Goal: Information Seeking & Learning: Learn about a topic

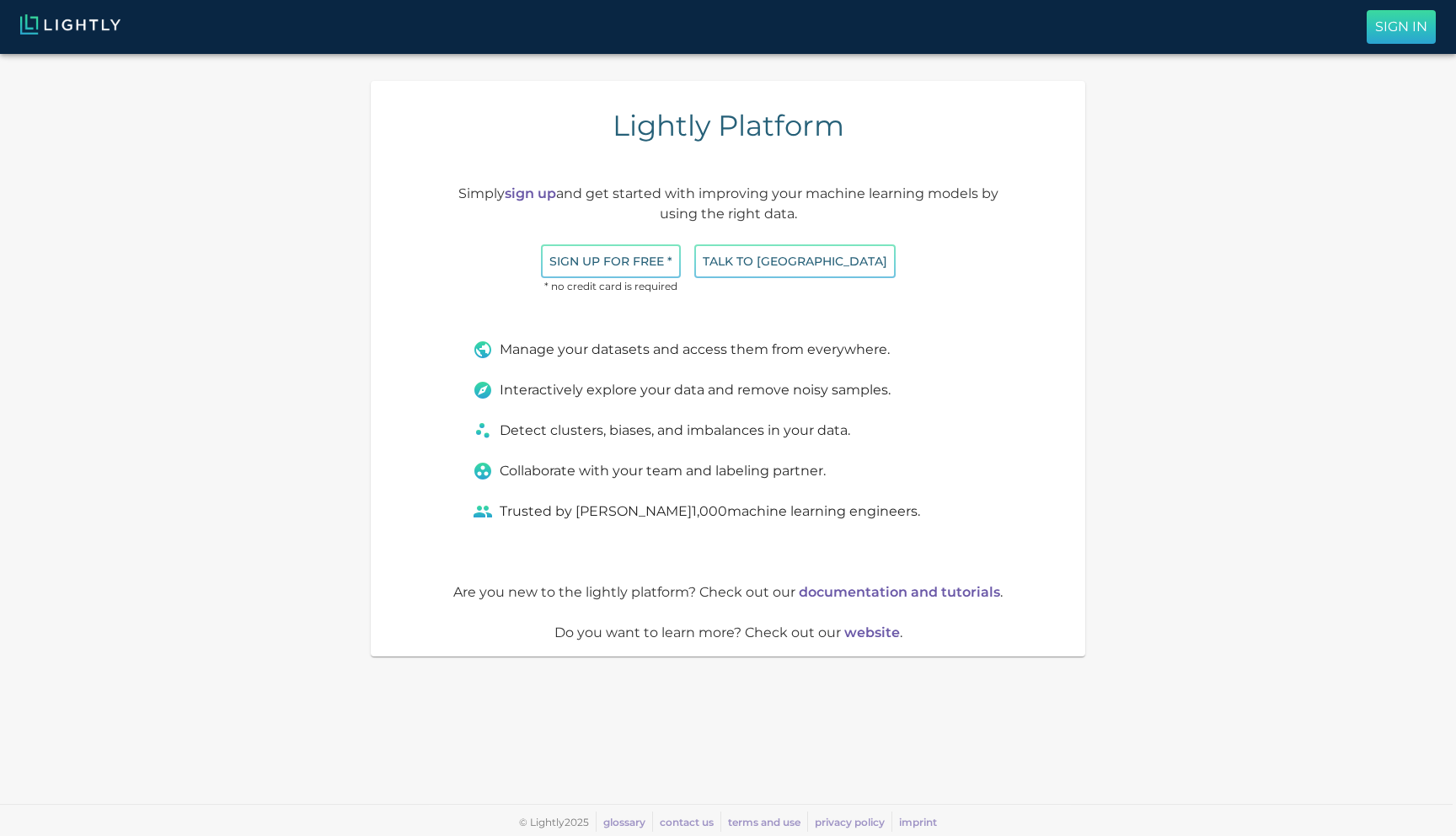
click at [1372, 27] on button "Sign In" at bounding box center [1401, 27] width 69 height 34
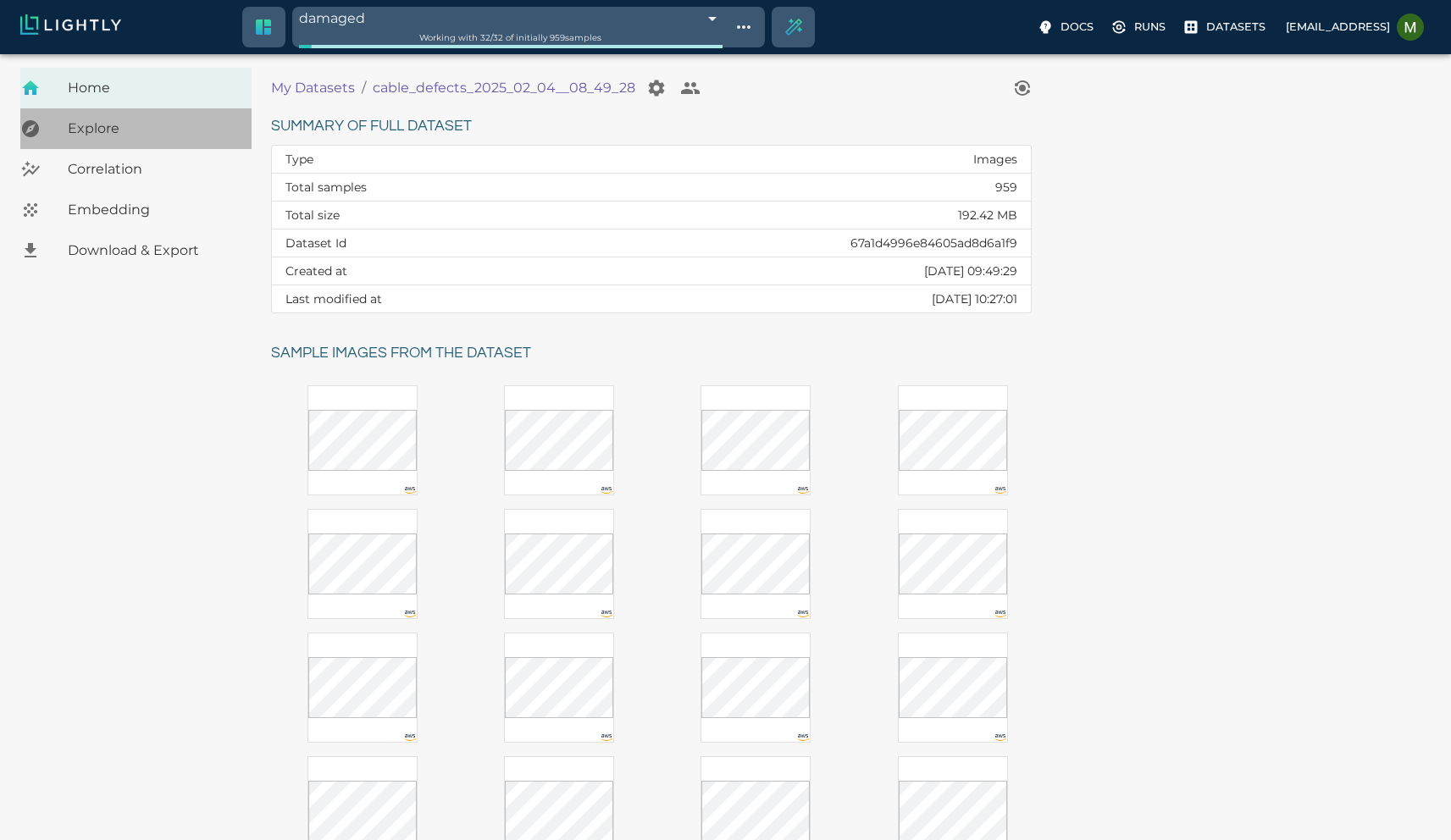
click at [96, 137] on span "Explore" at bounding box center [152, 129] width 171 height 20
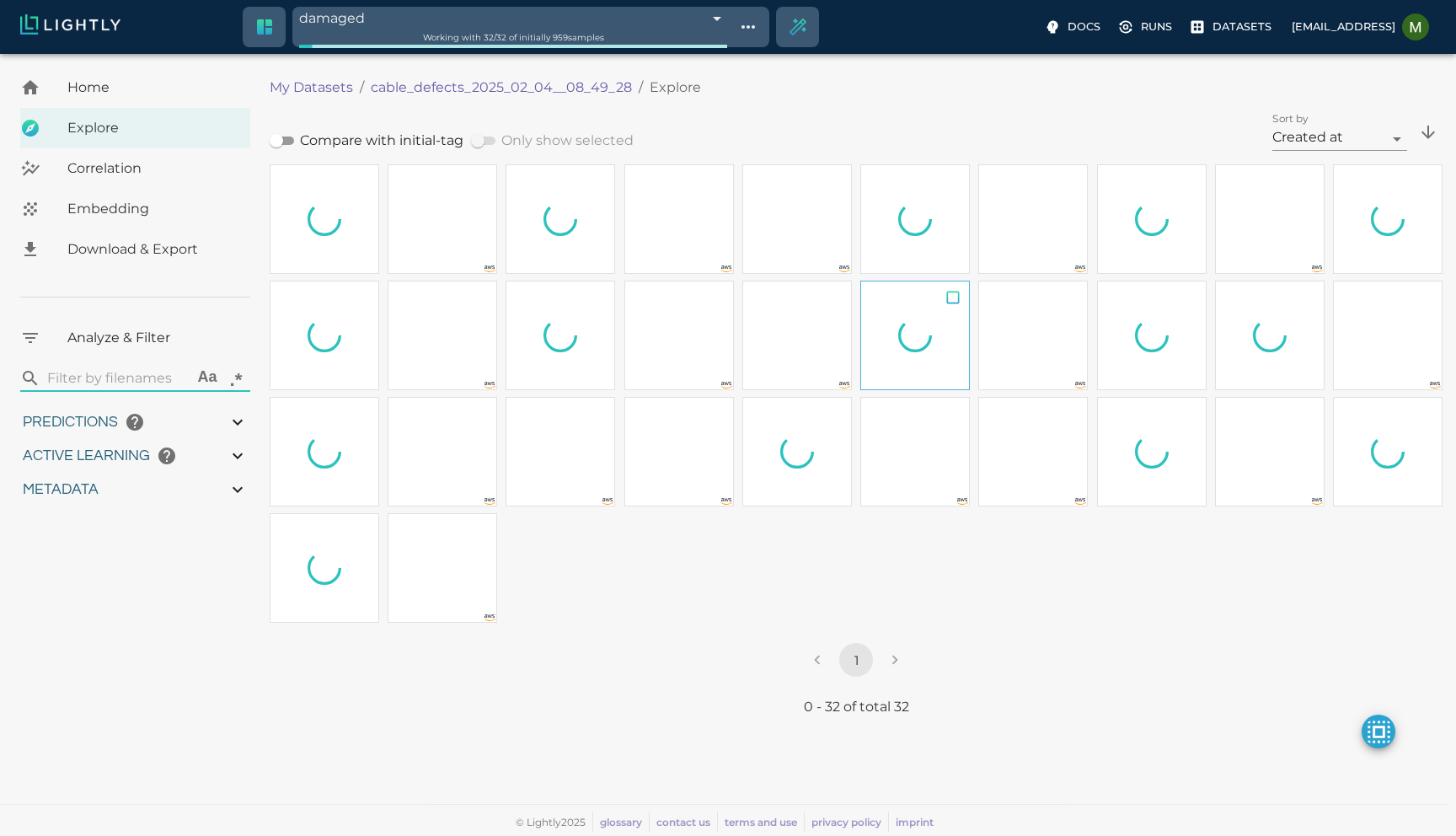
type input "1.48182475566864"
type input "2.35782475566864"
type input "14.719277381897"
type input "36.445277381897"
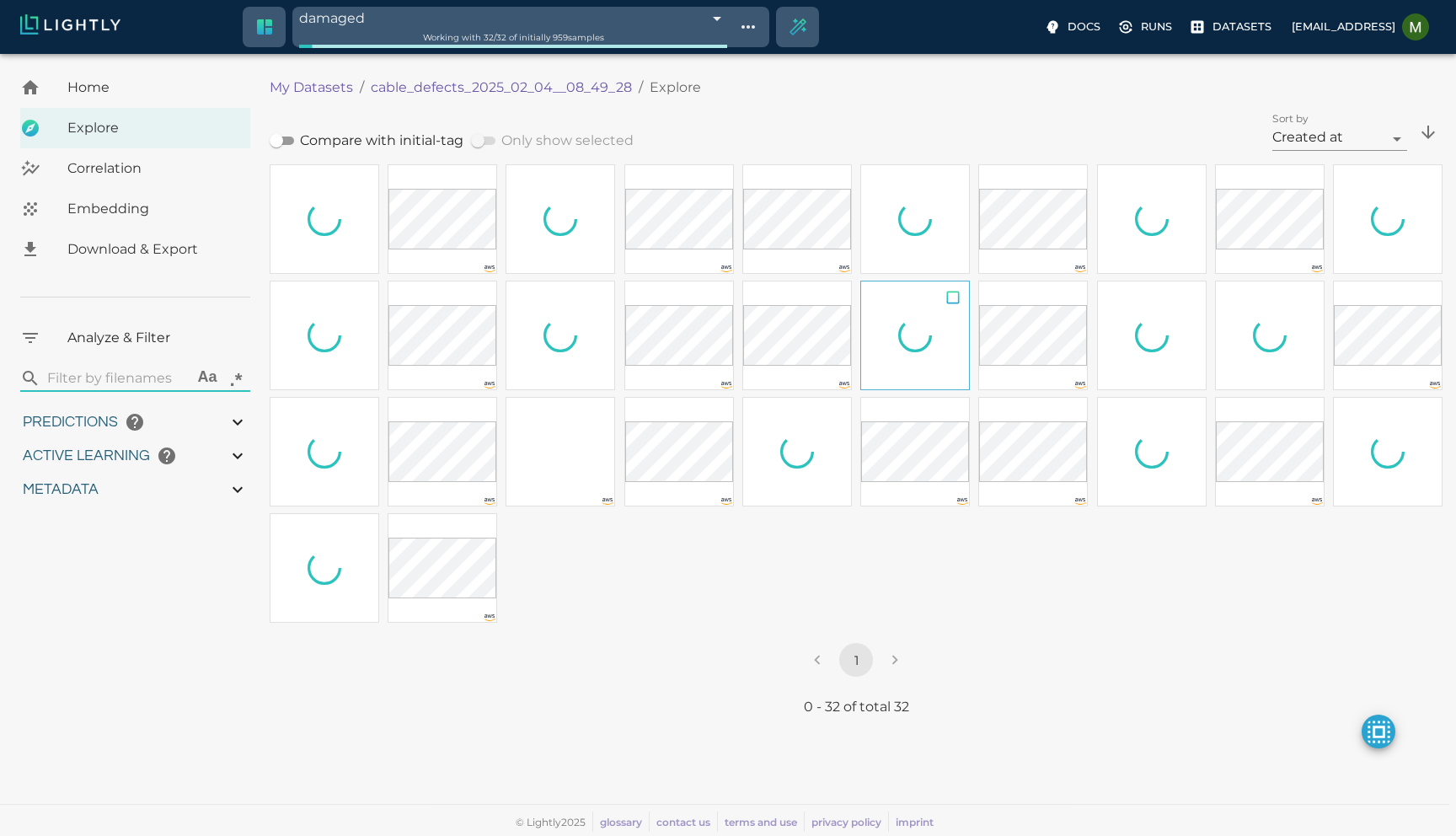
type input "1.48182475566864"
type input "2.35782475566864"
type input "14.719277381897"
type input "36.445277381897"
type input "9007199254740991"
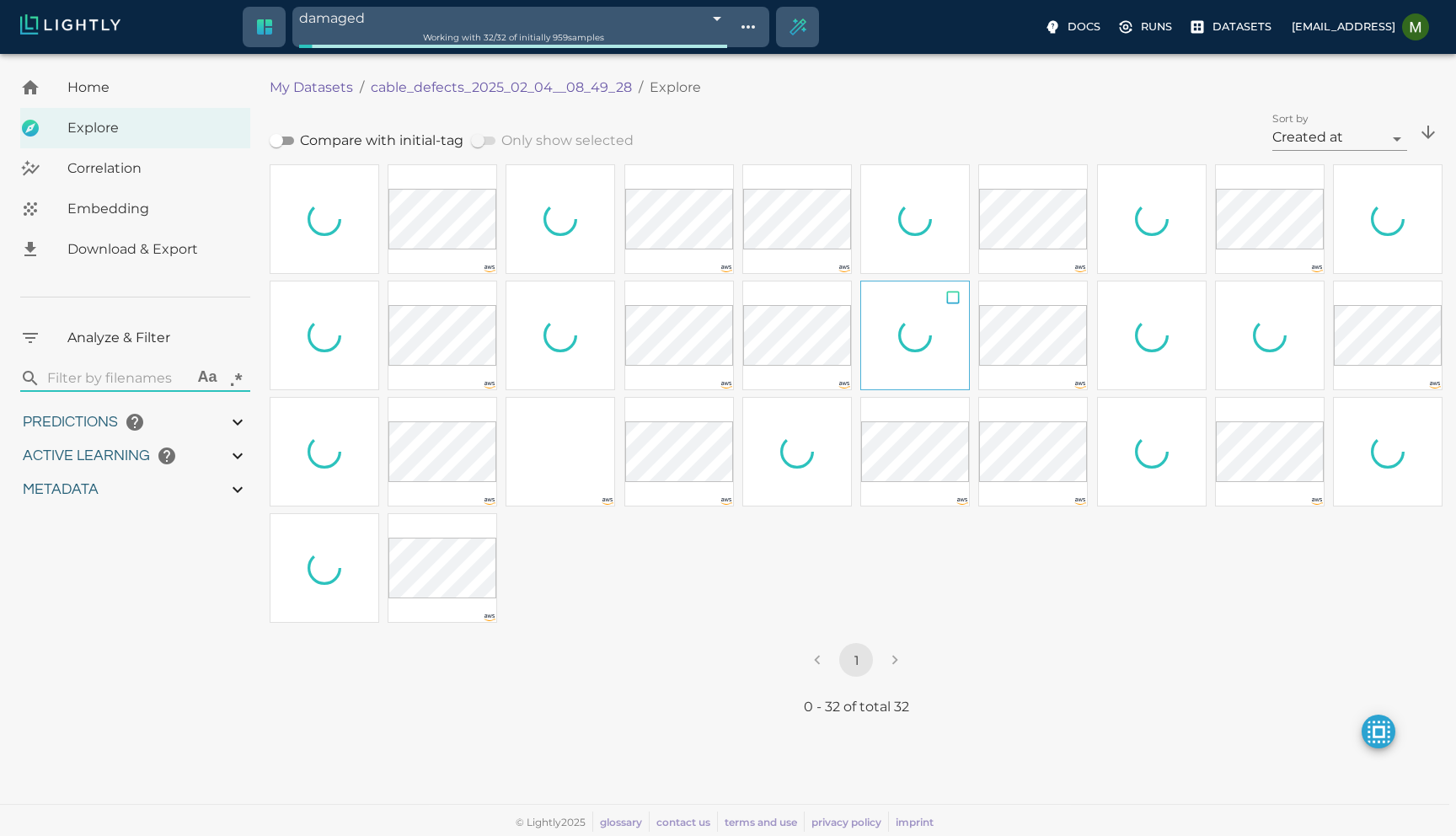
type input "9007199254740991"
type input "1.48182475566864"
type input "2.35782475566864"
type input "14.719277381897"
type input "36.445277381897"
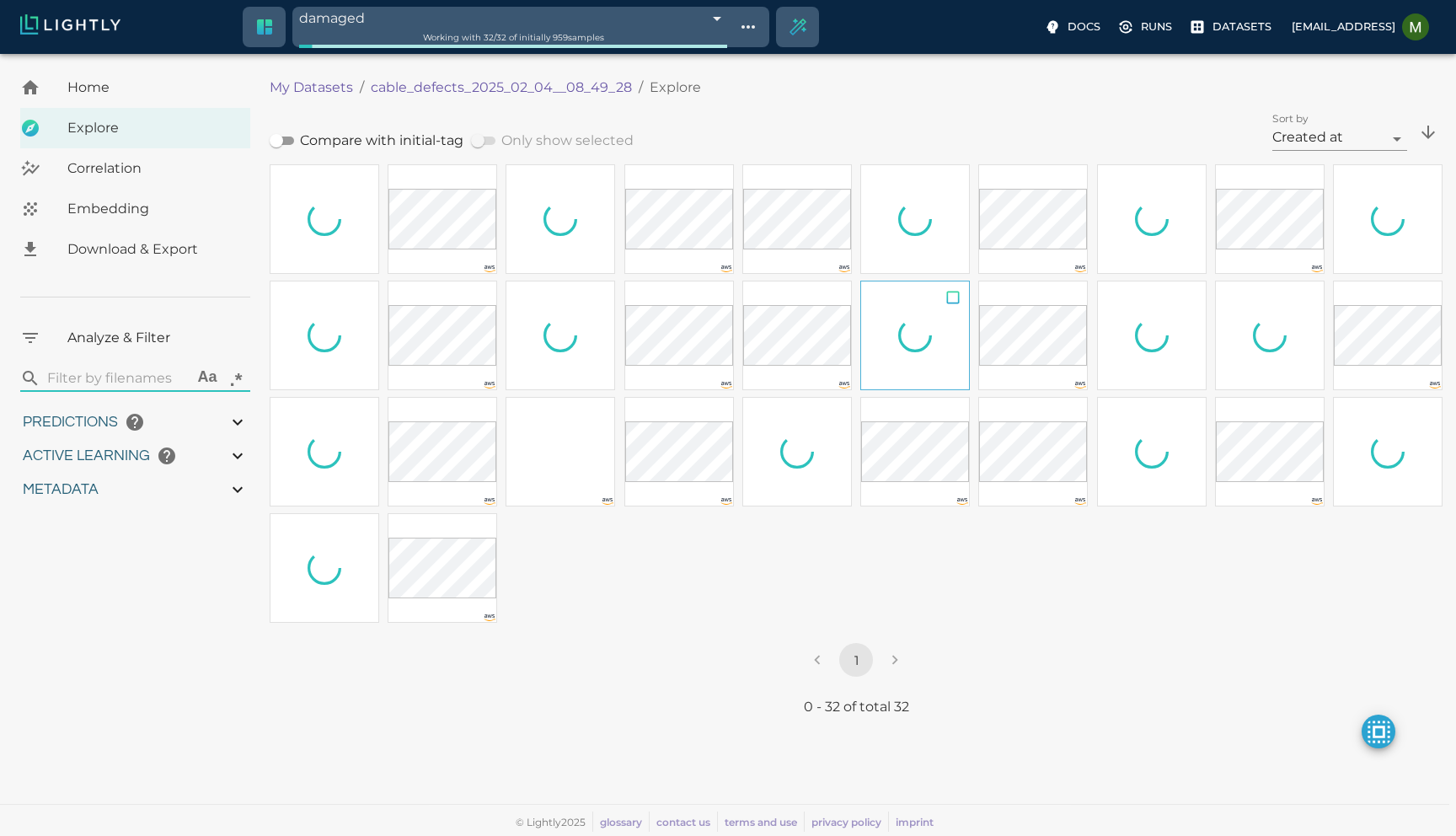
type input "9007199254740991"
type input "1.48182475566864"
type input "2.35782475566864"
type input "14.719277381897"
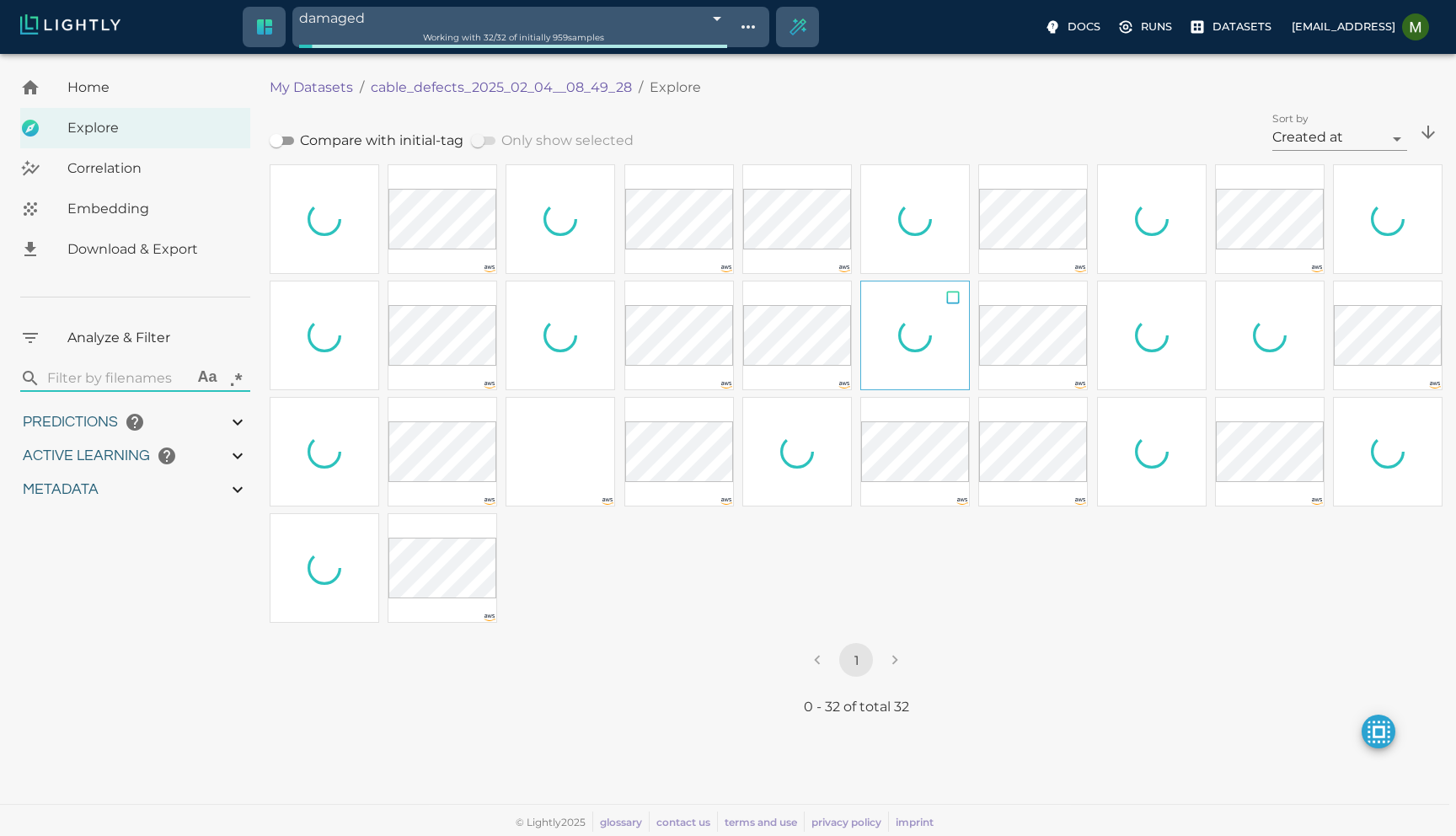
type input "36.445277381897"
type input "1.48182475566864"
type input "2.35782475566864"
type input "14.719277381897"
type input "36.445277381897"
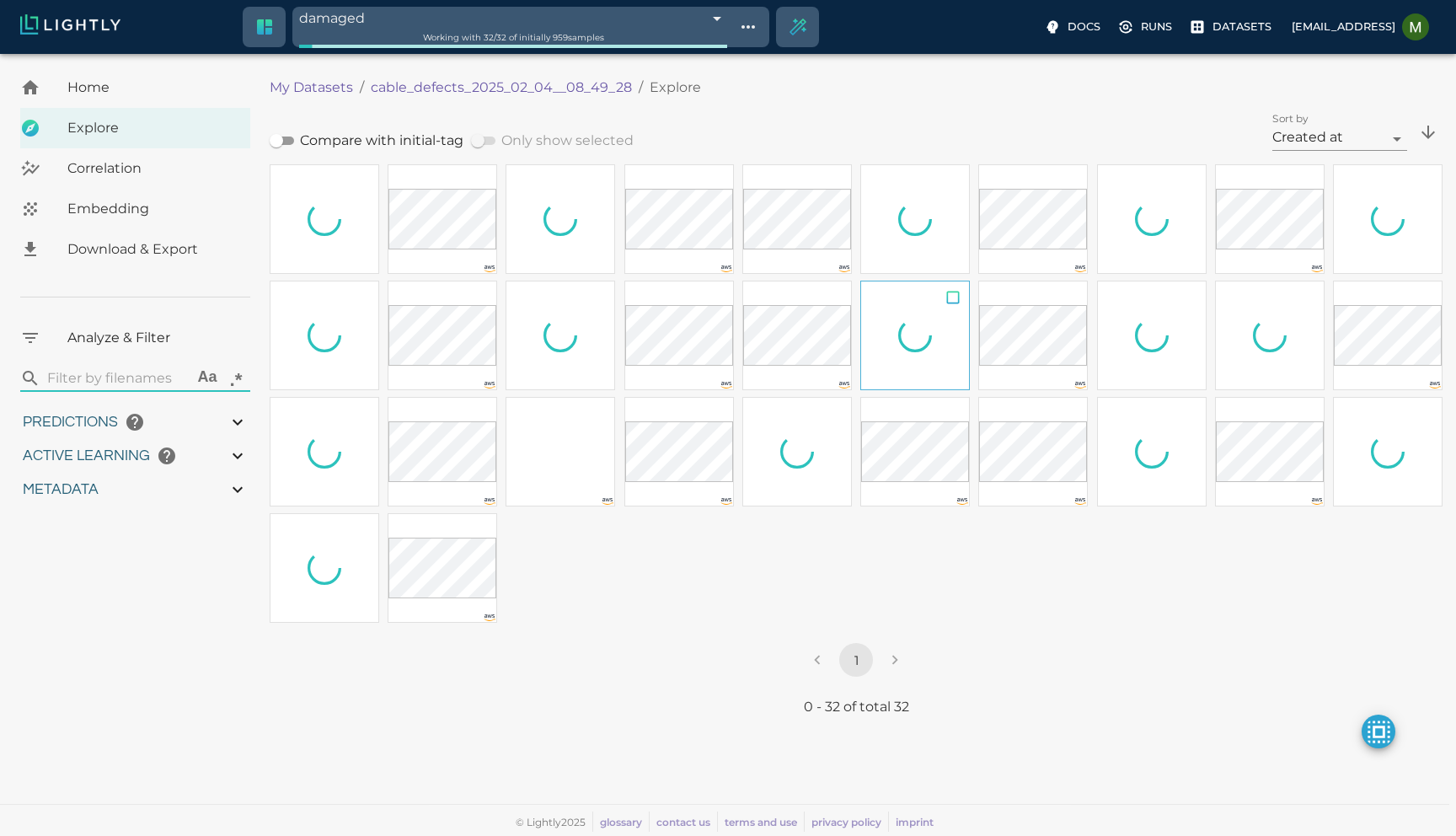
type input "1.48182475566864"
type input "2.35782475566864"
type input "14.719277381897"
type input "36.445277381897"
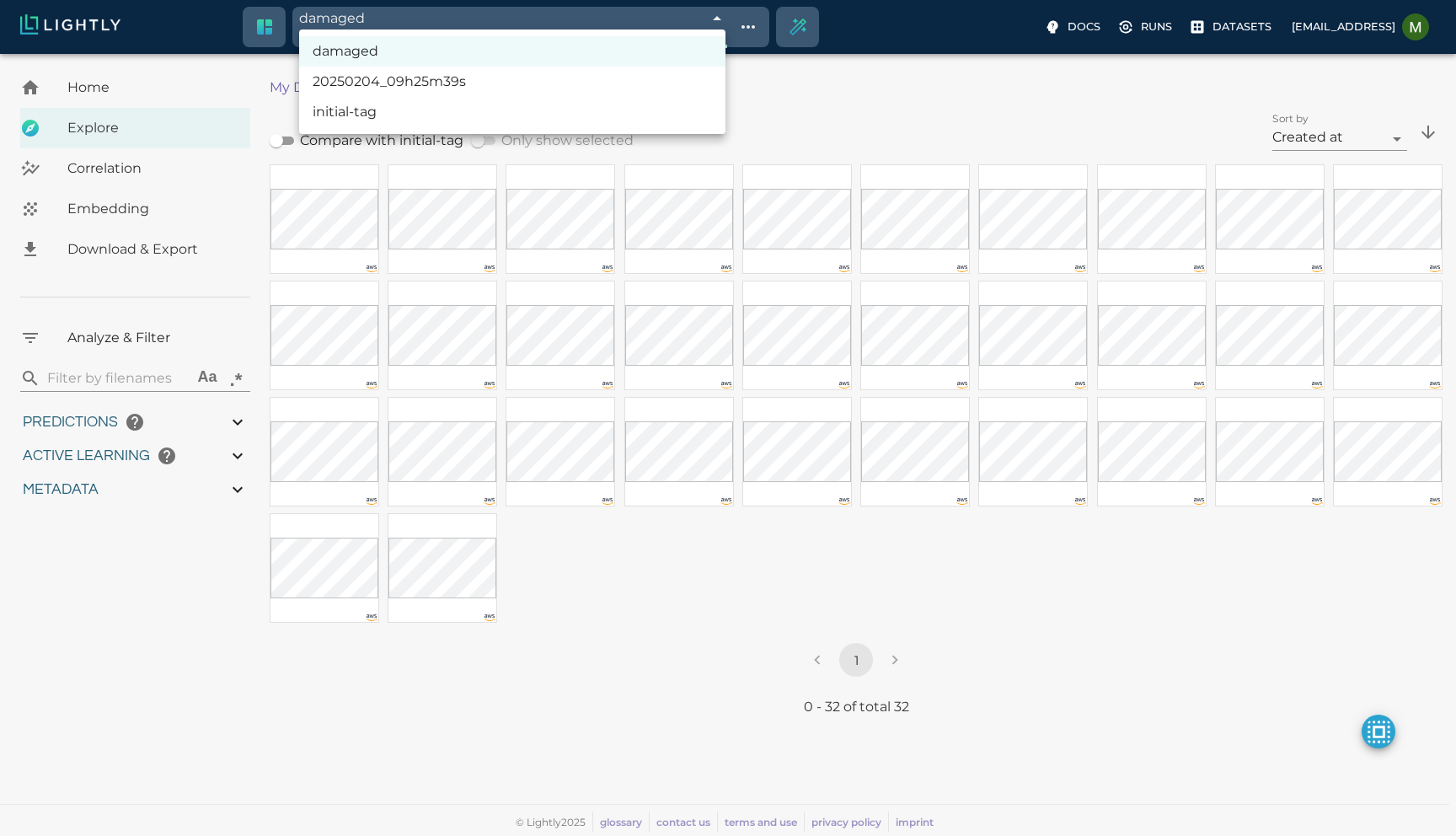
click at [581, 54] on body "damaged 67a4795a2532f9197209da94 Working with 32 / 32 of initially 959 samples …" at bounding box center [728, 445] width 1456 height 782
click at [567, 110] on li "initial-tag" at bounding box center [512, 112] width 427 height 30
type input "67a1dd136fda0f6aab5a7513"
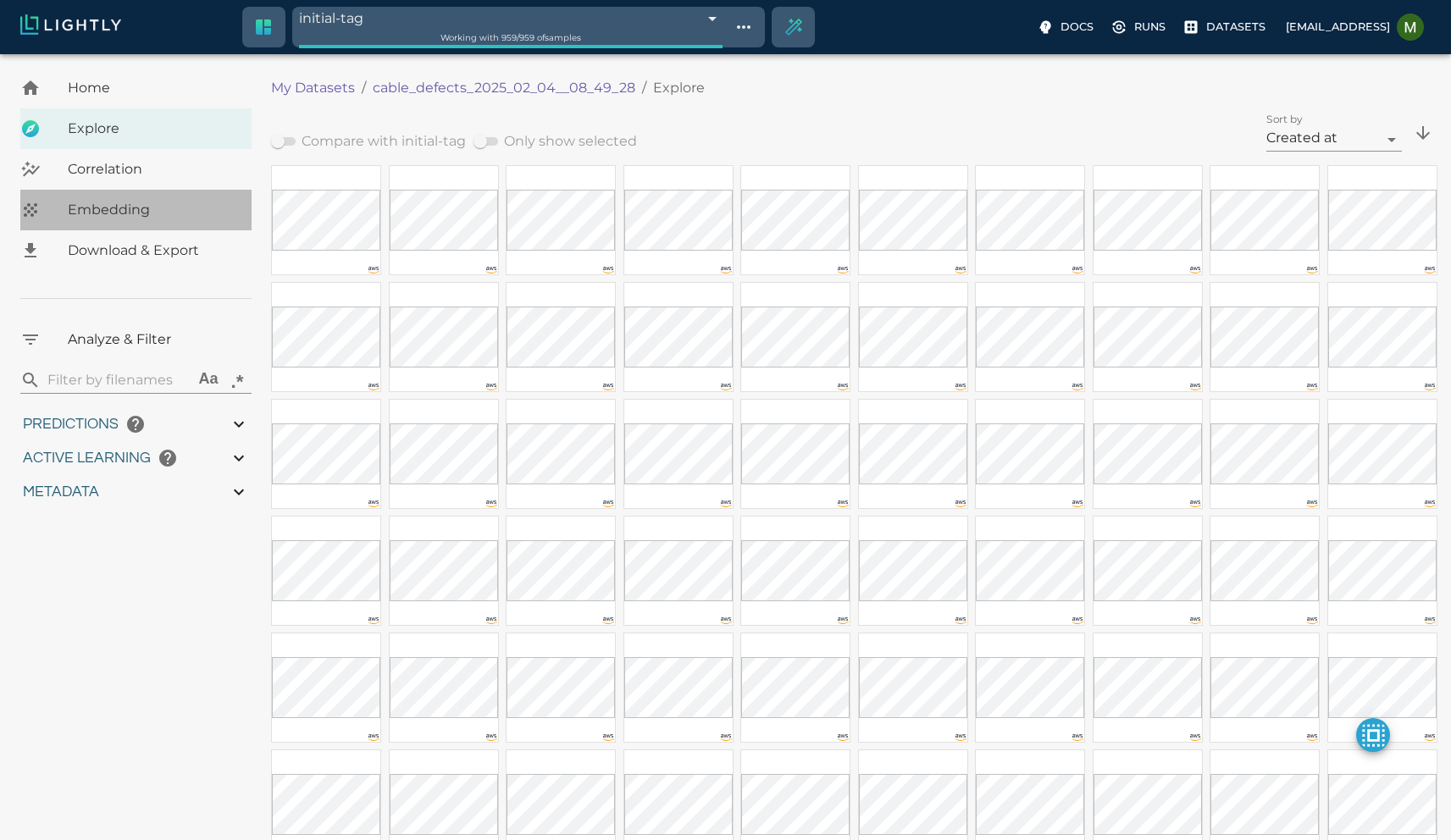
click at [108, 199] on div "Embedding" at bounding box center [136, 210] width 232 height 41
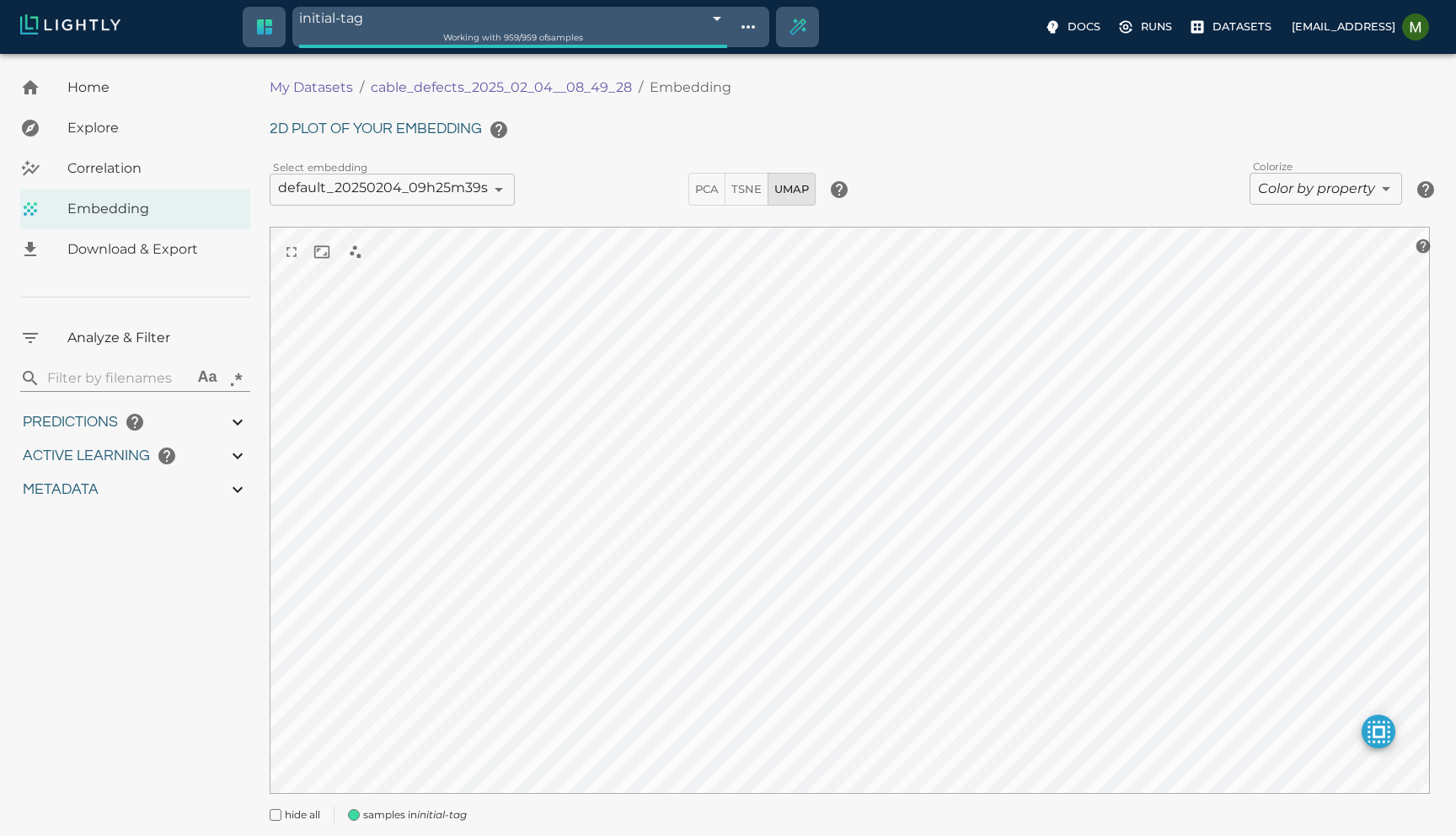
click at [1325, 197] on body "initial-tag 67a1dd136fda0f6aab5a7513 Working with 959 / 959 of samples Docs Run…" at bounding box center [728, 469] width 1456 height 830
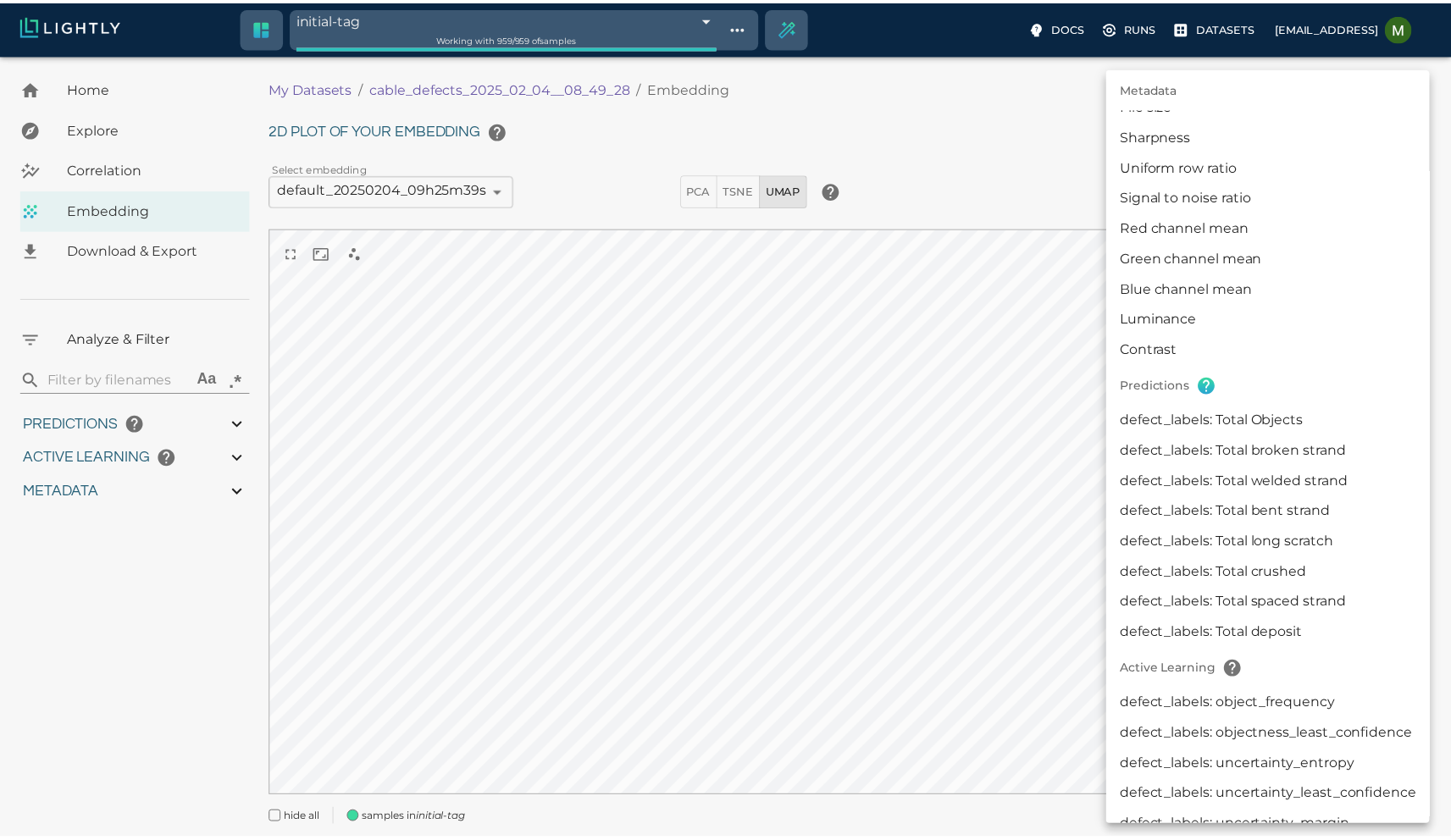
scroll to position [139, 0]
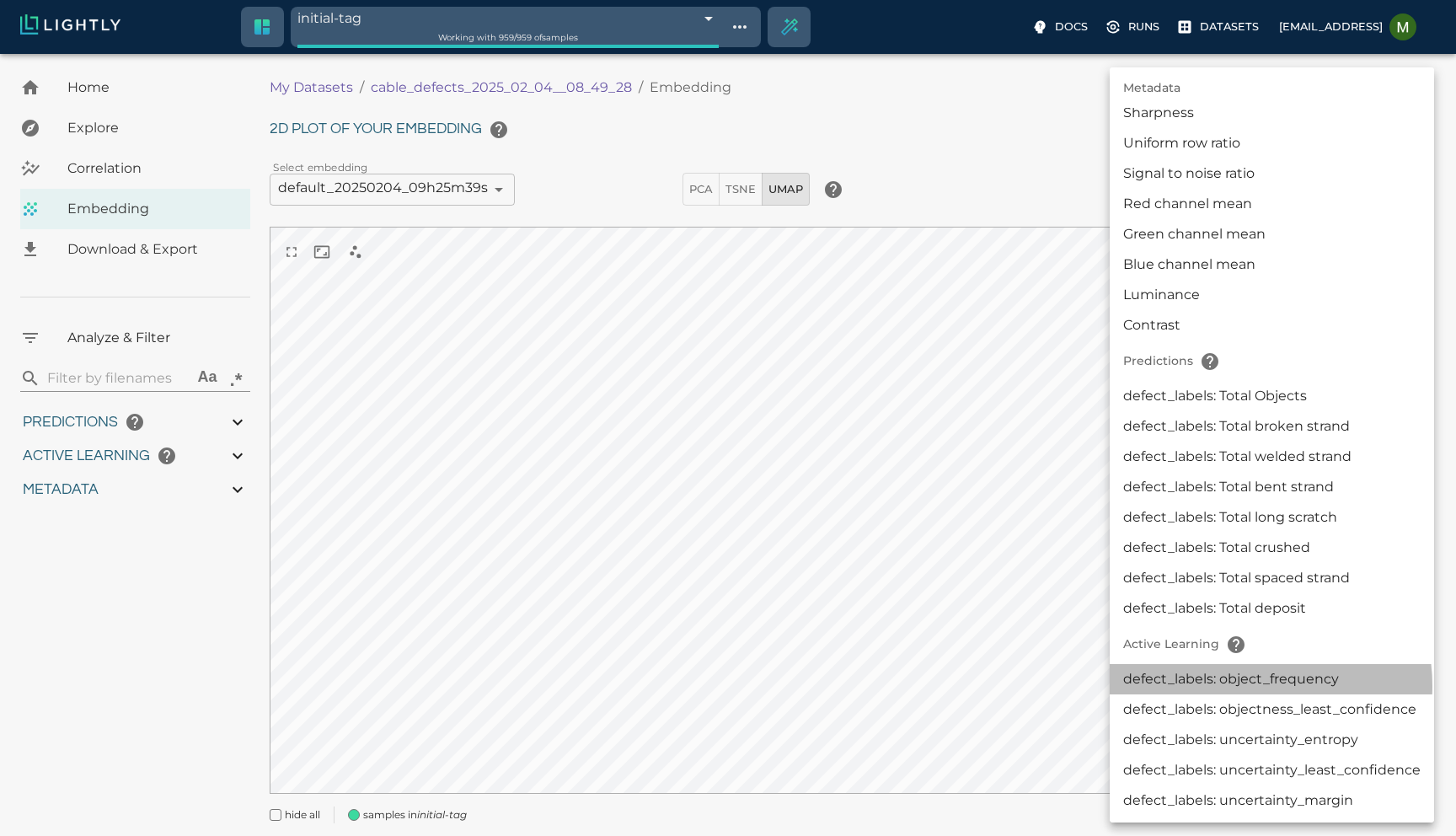
click at [1242, 686] on li "defect_labels: object_frequency" at bounding box center [1273, 679] width 325 height 30
type input "activeLearningv2|defect_labels: object_frequency"
